Goal: Information Seeking & Learning: Learn about a topic

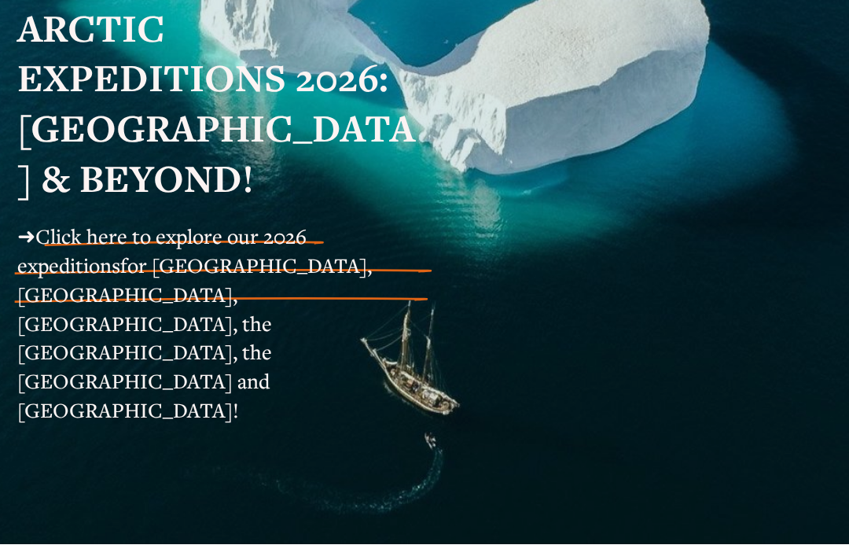
scroll to position [228, 0]
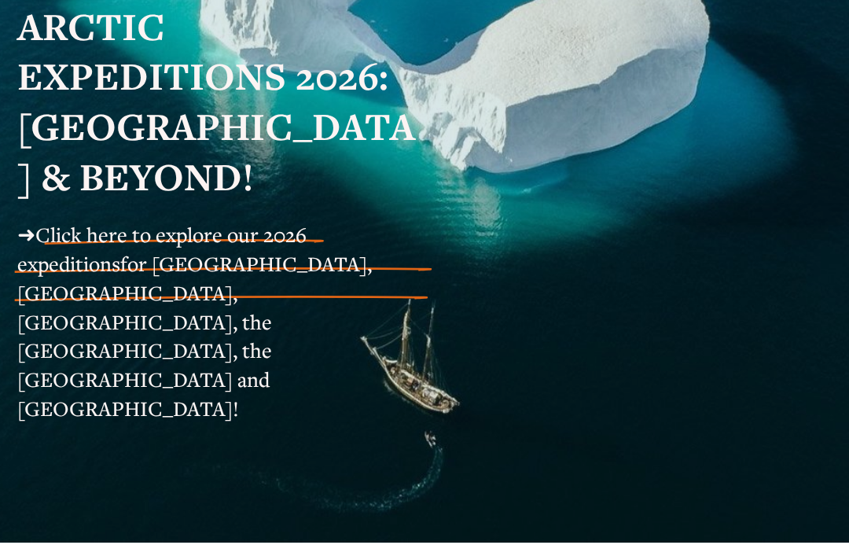
click at [212, 242] on span "Click here to explore our 2026 expeditions" at bounding box center [161, 249] width 289 height 56
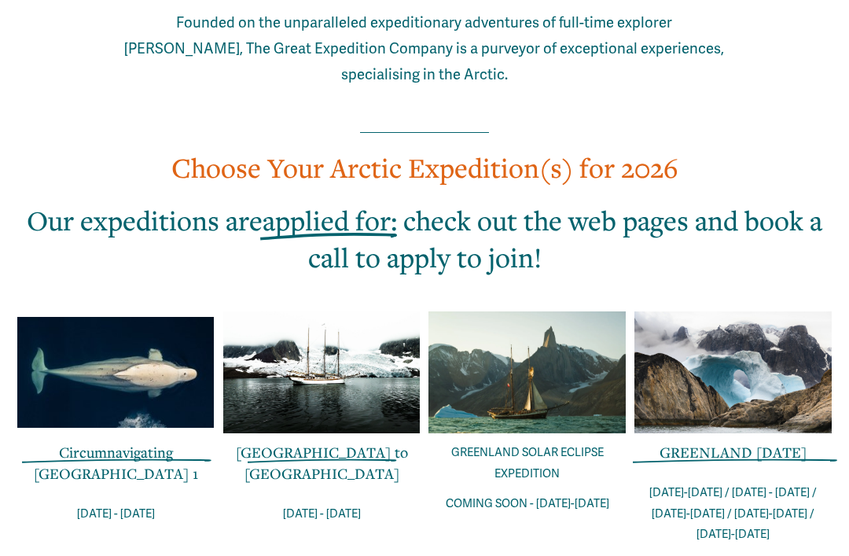
scroll to position [973, 0]
click at [751, 442] on span "GREENLAND [DATE]" at bounding box center [732, 451] width 147 height 19
click at [729, 442] on span "GREENLAND [DATE]" at bounding box center [732, 451] width 147 height 19
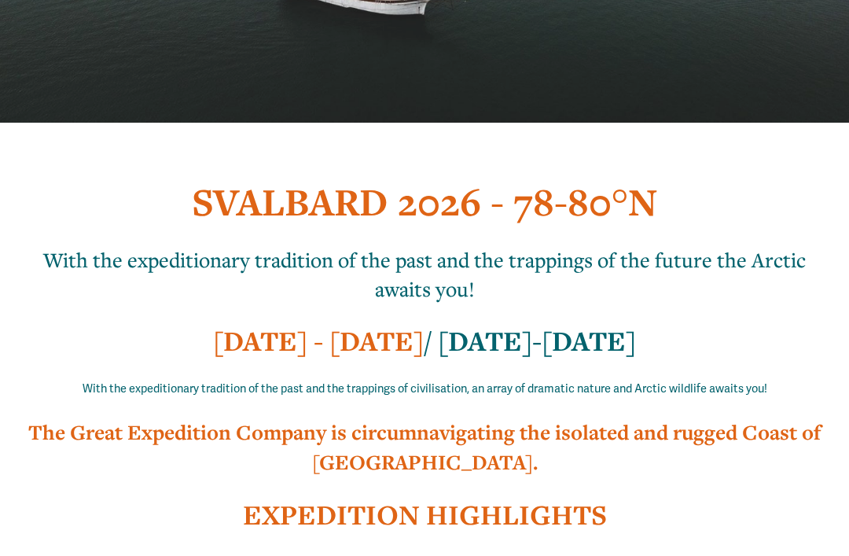
scroll to position [357, 0]
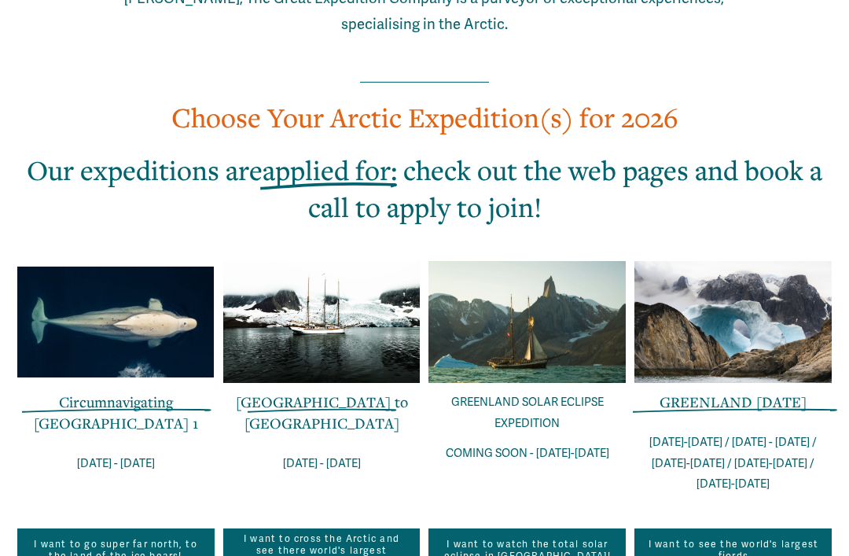
scroll to position [1023, 0]
